Goal: Navigation & Orientation: Find specific page/section

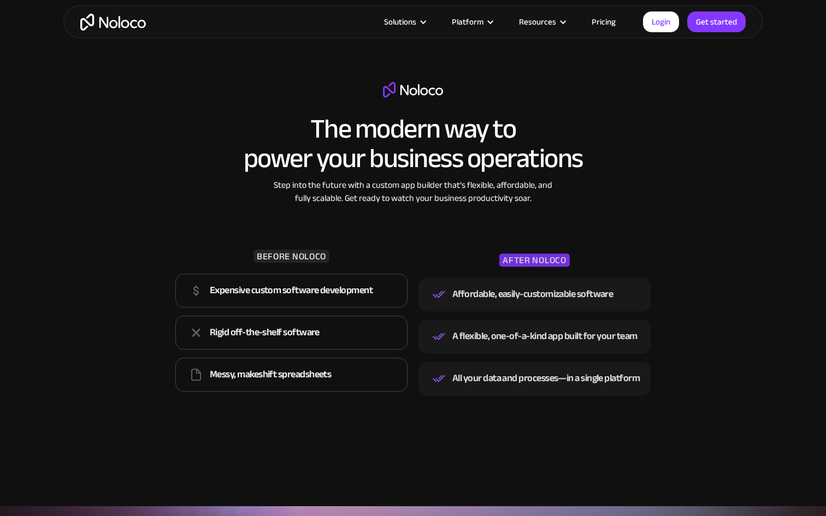
scroll to position [1125, 0]
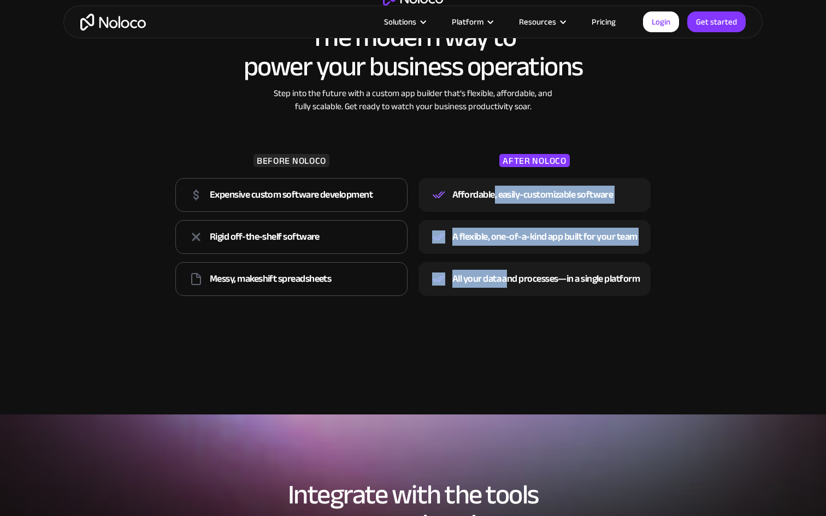
drag, startPoint x: 495, startPoint y: 191, endPoint x: 508, endPoint y: 284, distance: 93.8
click at [508, 284] on div "Affordable, easily-customizable software A flexible, one-of-a-kind app built fo…" at bounding box center [535, 237] width 232 height 126
click at [508, 284] on div "All your data and processes—in a single platform" at bounding box center [546, 279] width 187 height 16
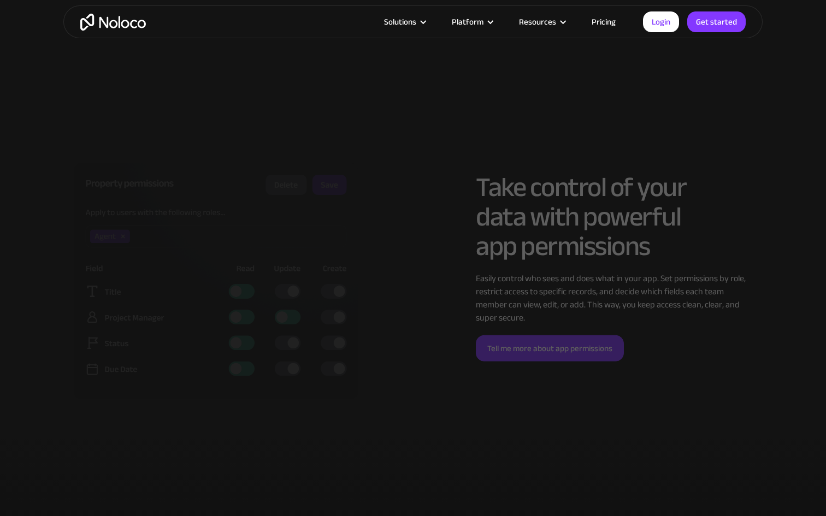
scroll to position [2350, 0]
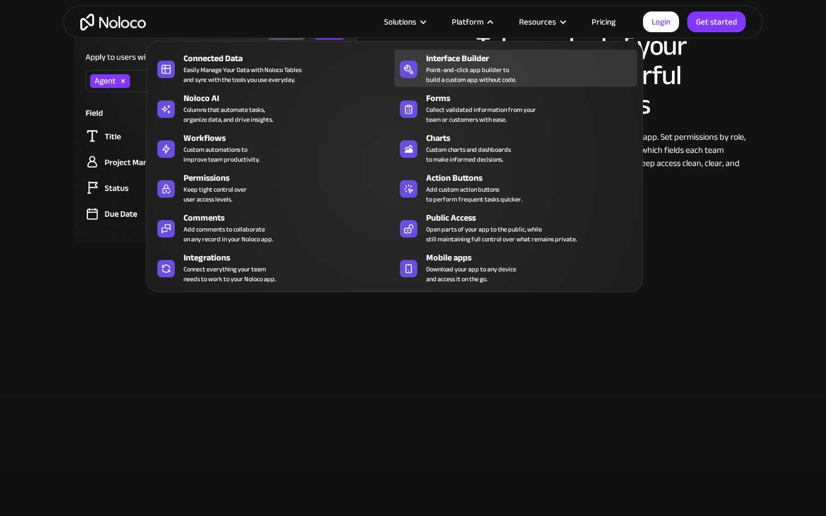
click at [464, 65] on div "Point-and-click app builder to build a custom app without code." at bounding box center [471, 75] width 90 height 20
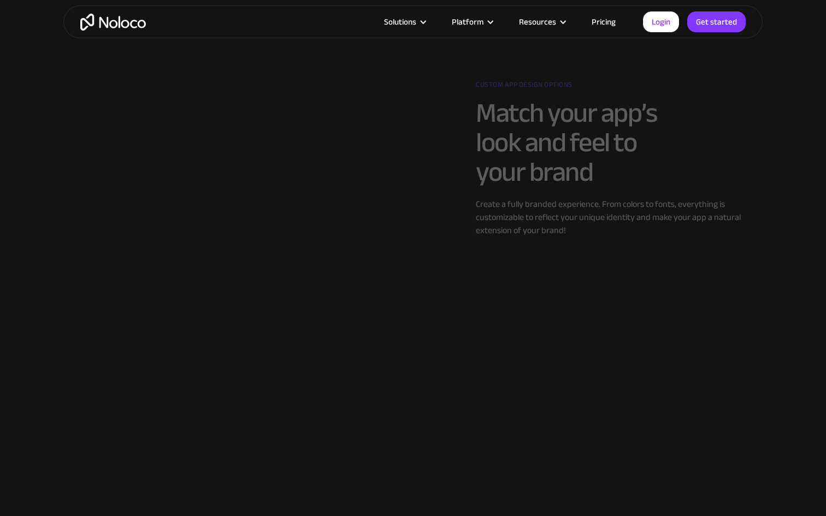
scroll to position [1248, 0]
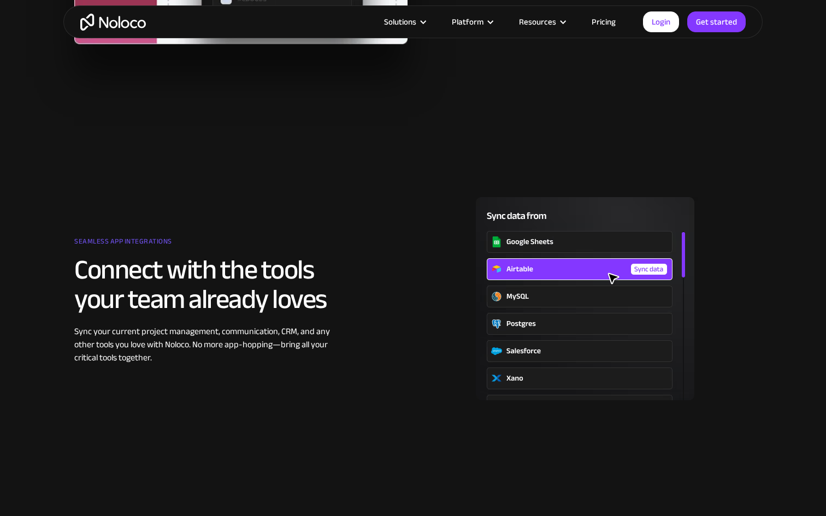
click at [130, 19] on img "home" at bounding box center [113, 22] width 66 height 17
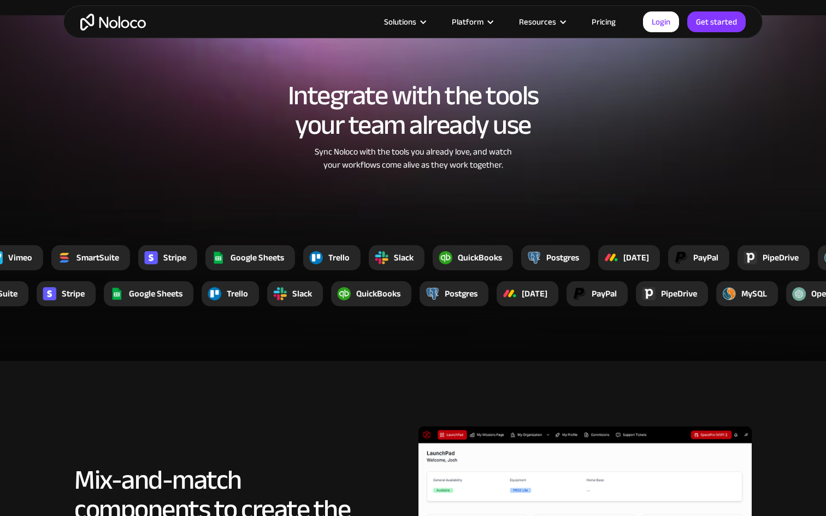
scroll to position [4393, 0]
